Goal: Information Seeking & Learning: Learn about a topic

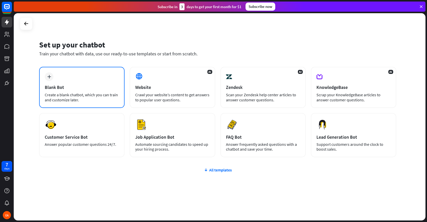
click at [65, 85] on div "Blank Bot" at bounding box center [82, 87] width 74 height 6
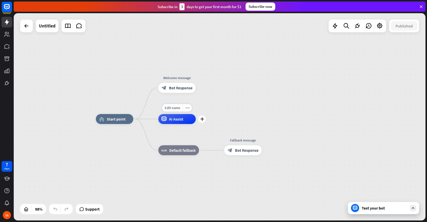
click at [168, 123] on div "AI Assist" at bounding box center [177, 119] width 37 height 10
click at [196, 93] on div "Edit name more_horiz plus Welcome message block_bot_response Bot Response" at bounding box center [177, 88] width 37 height 10
click at [108, 122] on div "home_2 Start point" at bounding box center [114, 119] width 37 height 10
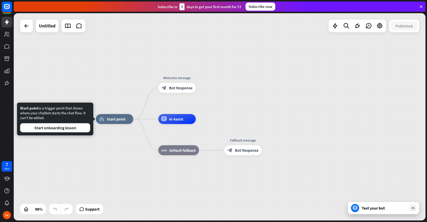
click at [54, 148] on div "Edit name more_horiz home_2 Start point Welcome message block_bot_response Bot …" at bounding box center [220, 117] width 412 height 208
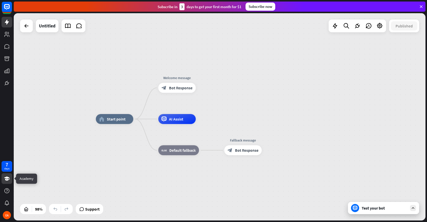
click at [4, 178] on link at bounding box center [7, 179] width 11 height 11
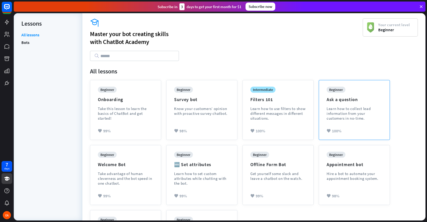
click at [341, 106] on div "beginner Ask a question Learn how to collect lead information from your custome…" at bounding box center [354, 108] width 55 height 42
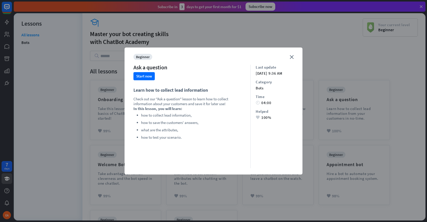
click at [295, 57] on div "close beginner Ask a question Start now Learn how to collect lead information C…" at bounding box center [214, 111] width 178 height 127
click at [291, 55] on icon "close" at bounding box center [292, 57] width 4 height 4
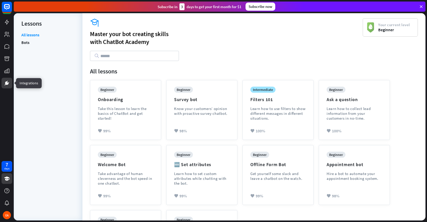
click at [6, 87] on link at bounding box center [7, 83] width 11 height 11
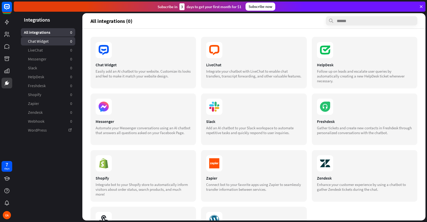
click at [59, 41] on link "Chat Widget 0" at bounding box center [48, 41] width 54 height 8
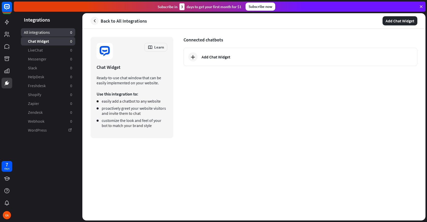
click at [53, 32] on link "All integrations 0" at bounding box center [48, 32] width 54 height 8
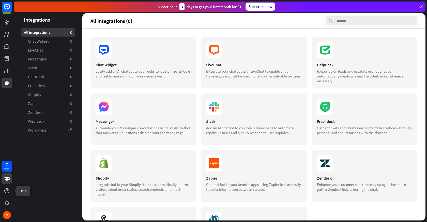
click at [6, 179] on icon at bounding box center [7, 179] width 6 height 6
